Goal: Task Accomplishment & Management: Use online tool/utility

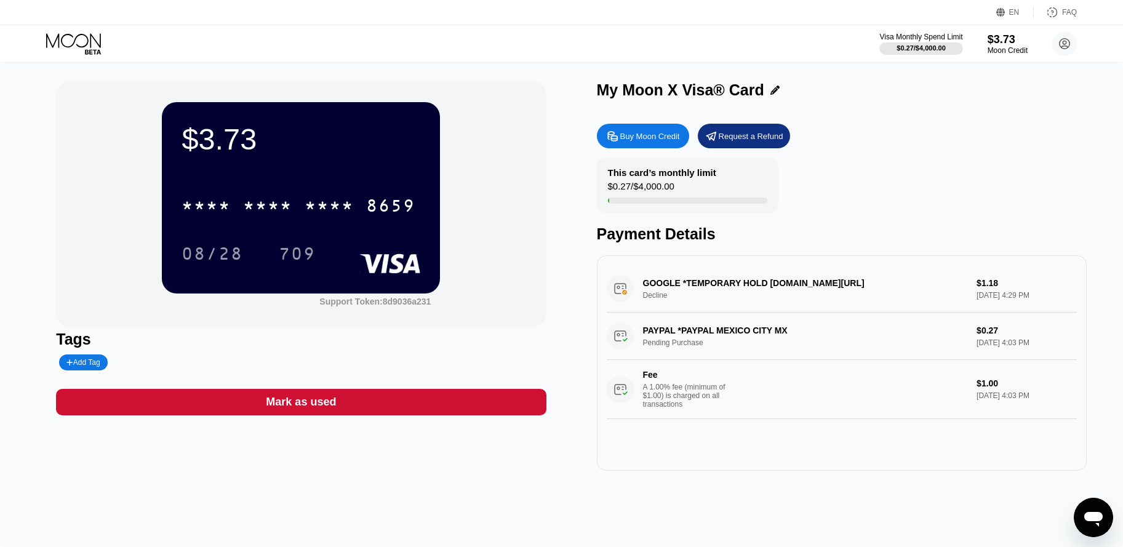
click at [400, 210] on div "8659" at bounding box center [390, 207] width 49 height 20
click at [229, 253] on div "08/28" at bounding box center [212, 255] width 62 height 20
click at [303, 247] on div "709" at bounding box center [297, 255] width 37 height 20
